Goal: Transaction & Acquisition: Book appointment/travel/reservation

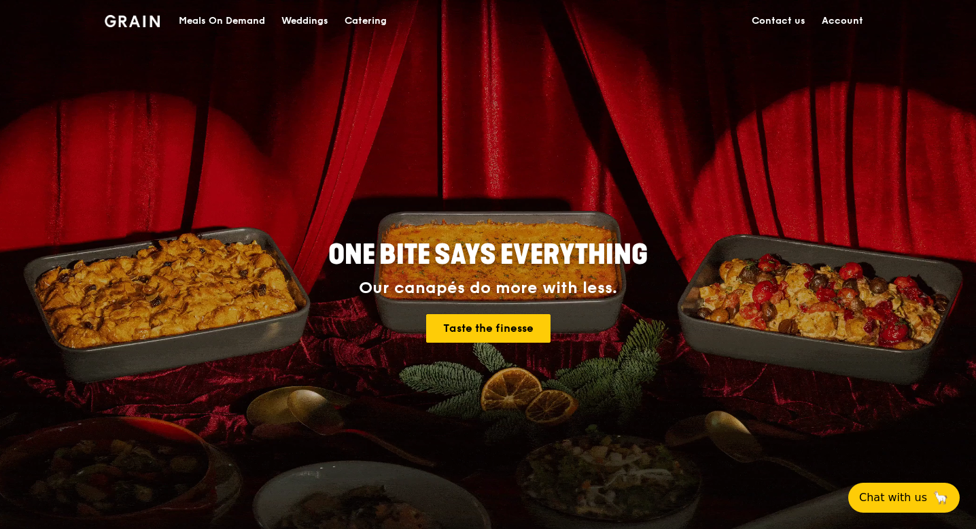
click at [787, 20] on link "Contact us" at bounding box center [778, 21] width 70 height 41
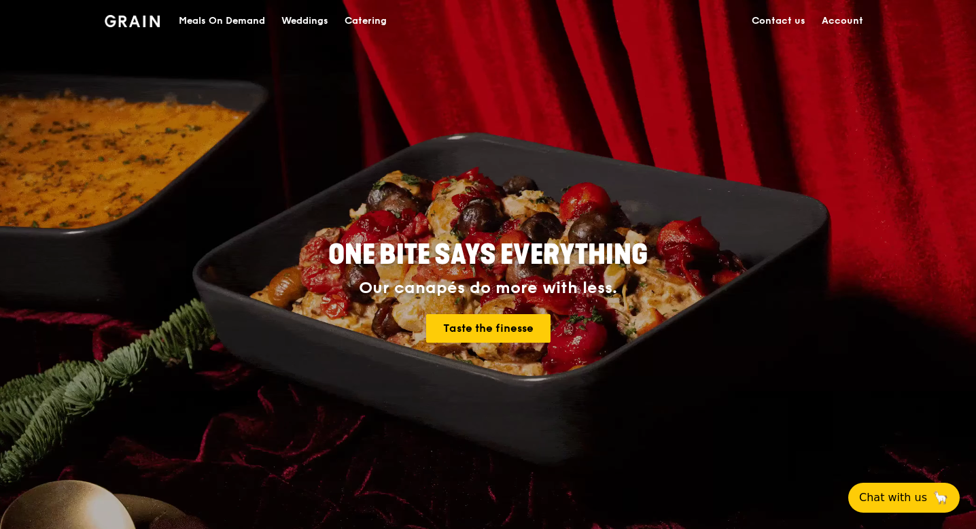
click at [359, 21] on div "Catering" at bounding box center [365, 21] width 42 height 41
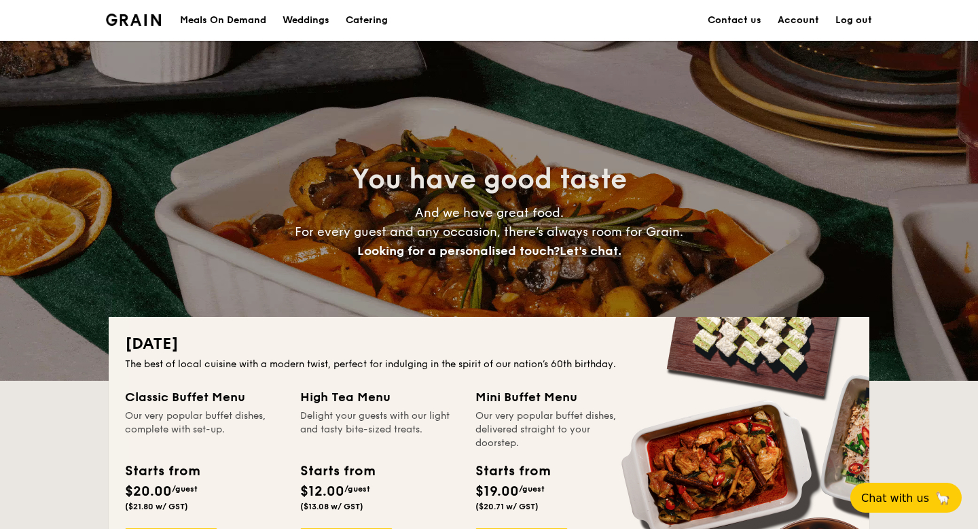
click at [746, 20] on link "Contact us" at bounding box center [735, 20] width 54 height 41
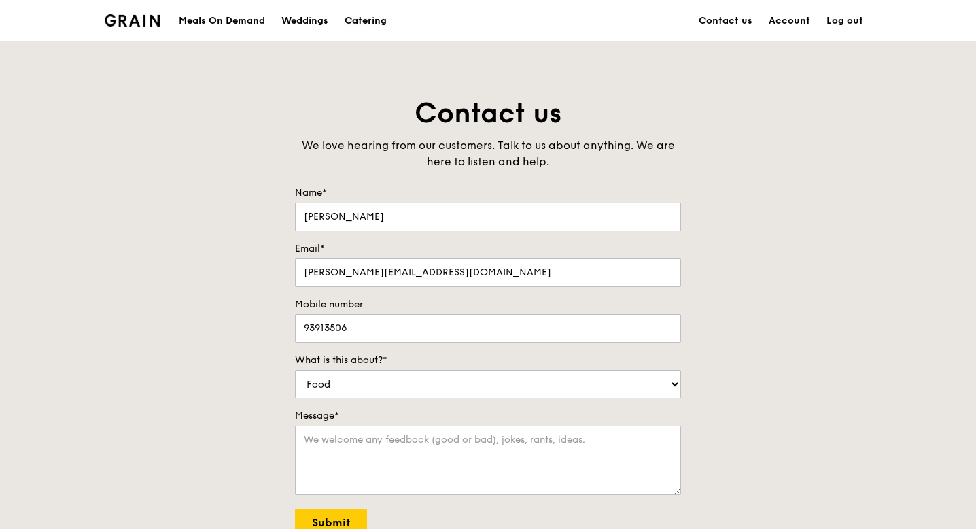
click at [366, 18] on div "Catering" at bounding box center [365, 21] width 42 height 41
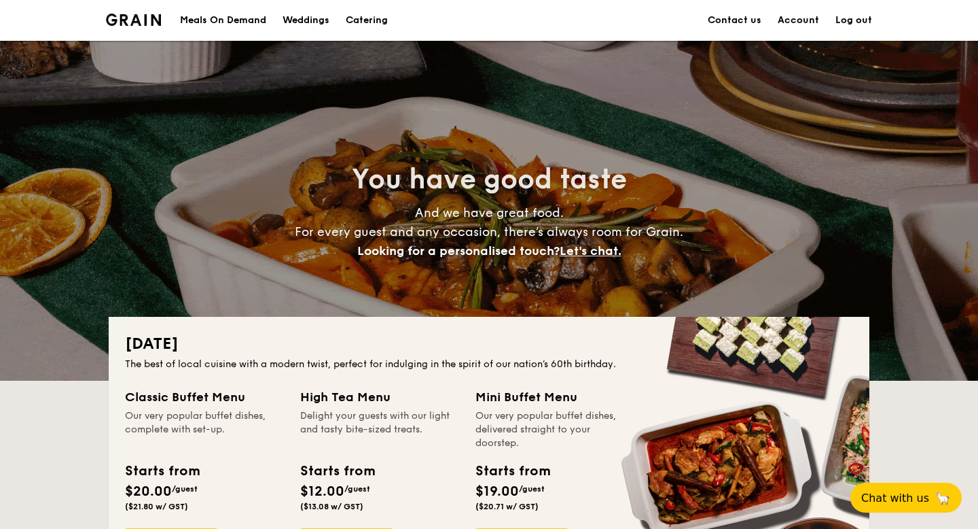
click at [737, 17] on link "Contact us" at bounding box center [735, 20] width 54 height 41
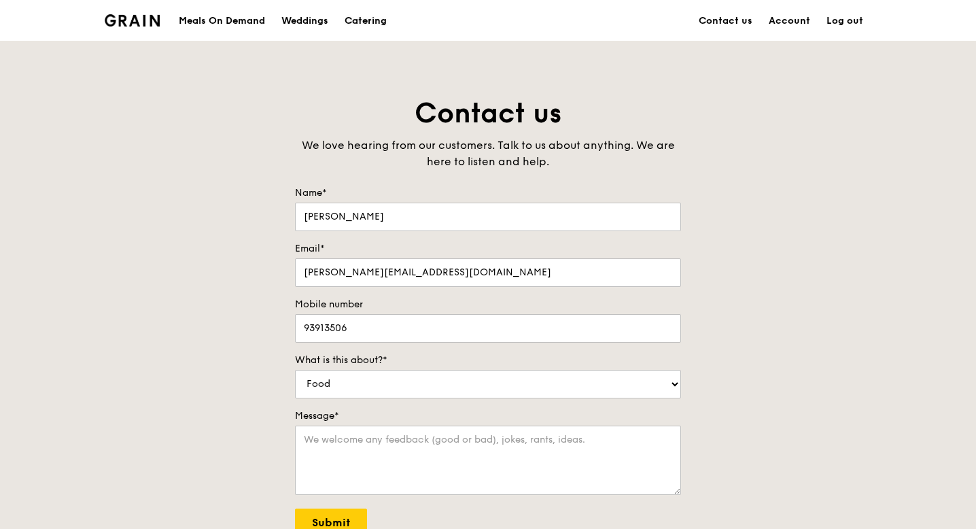
click at [368, 18] on div "Catering" at bounding box center [365, 21] width 42 height 41
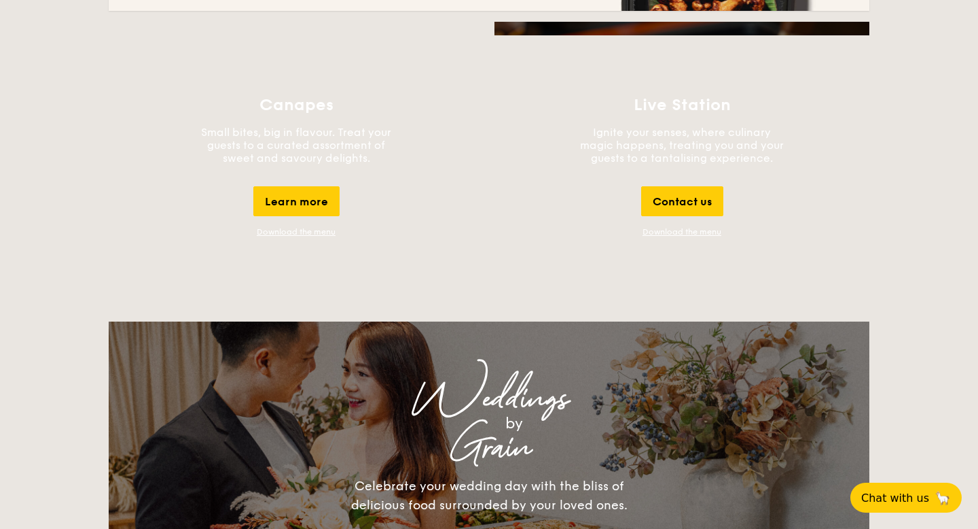
scroll to position [1419, 0]
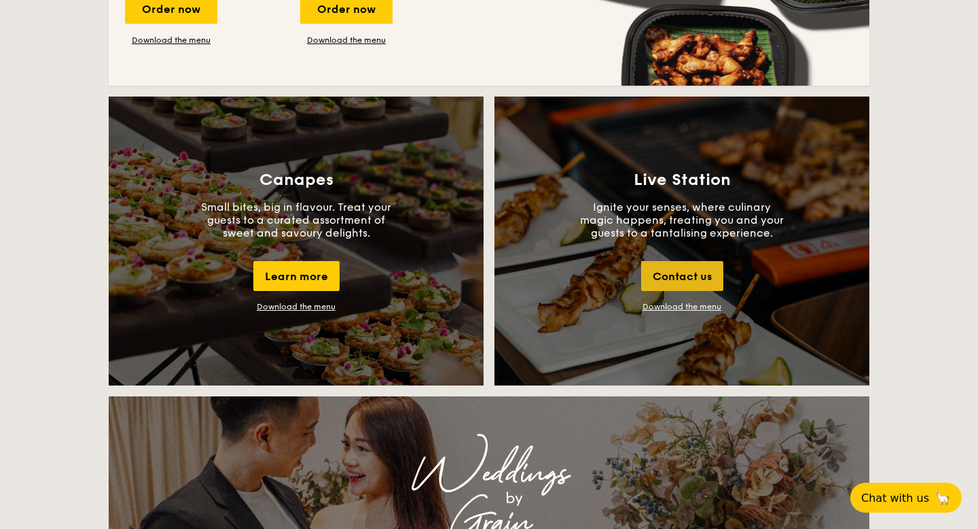
click at [672, 279] on div "Contact us" at bounding box center [682, 276] width 82 height 30
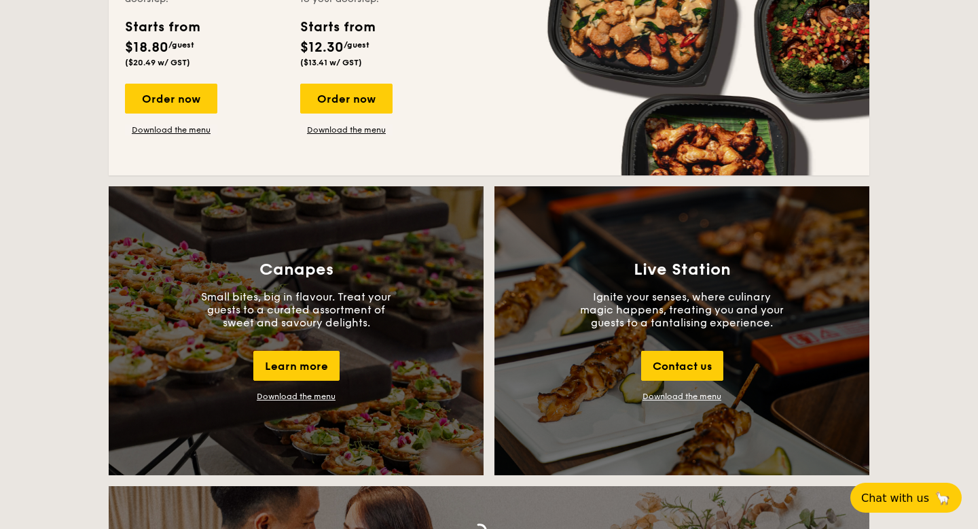
scroll to position [1580, 0]
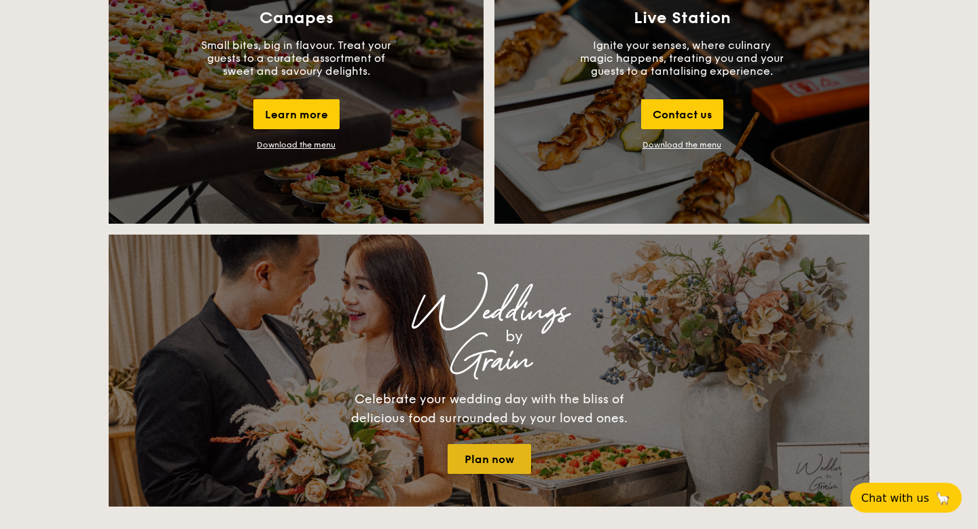
click at [487, 453] on link "Plan now" at bounding box center [490, 459] width 84 height 30
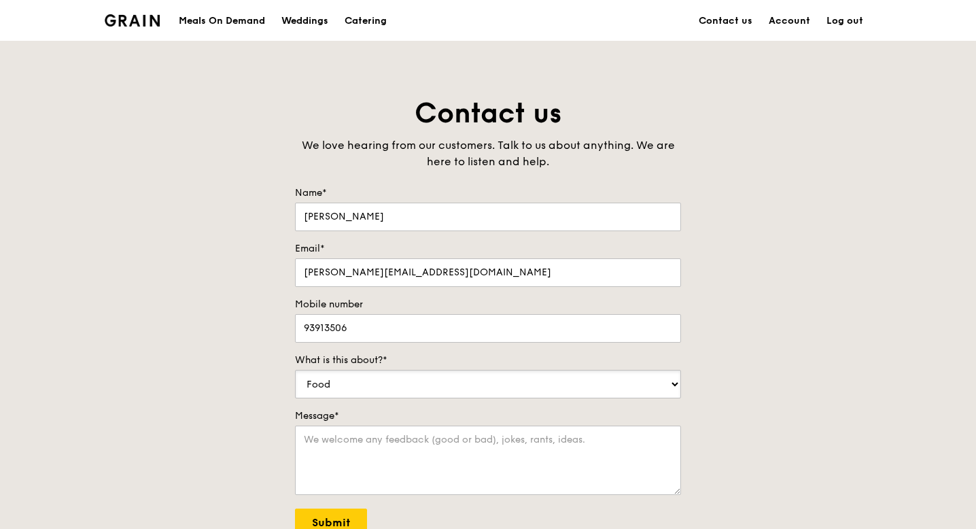
click at [427, 387] on select "Food Service Billing/Payment Catering Others" at bounding box center [488, 384] width 386 height 29
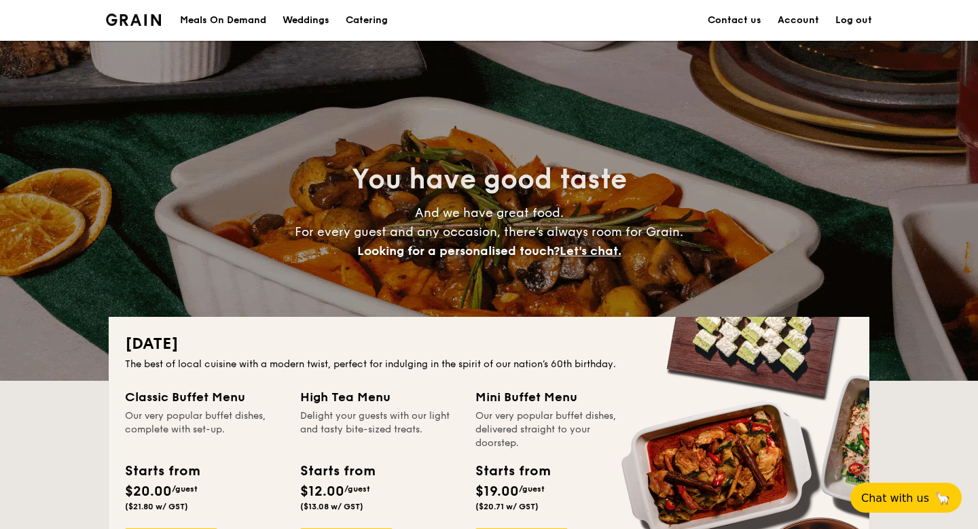
click at [311, 18] on div "Weddings" at bounding box center [306, 20] width 47 height 41
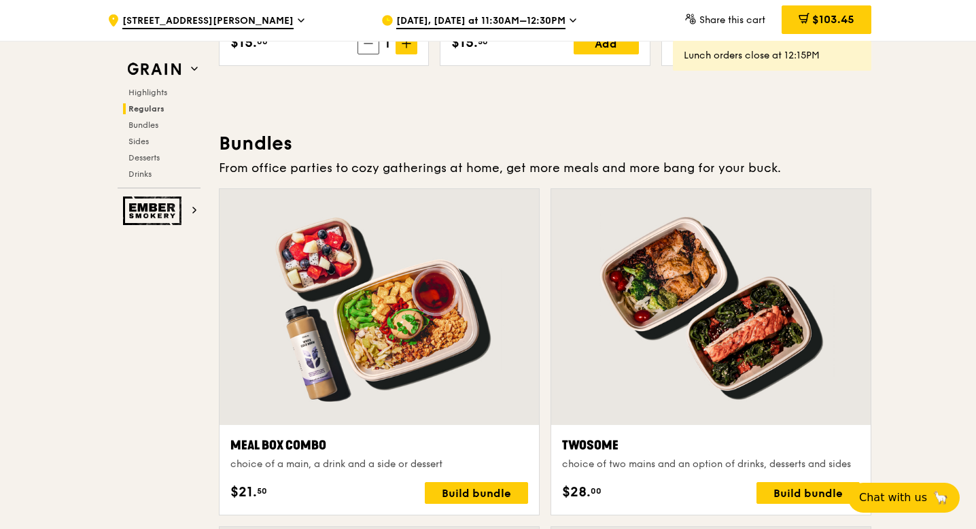
scroll to position [1883, 0]
